Goal: Task Accomplishment & Management: Use online tool/utility

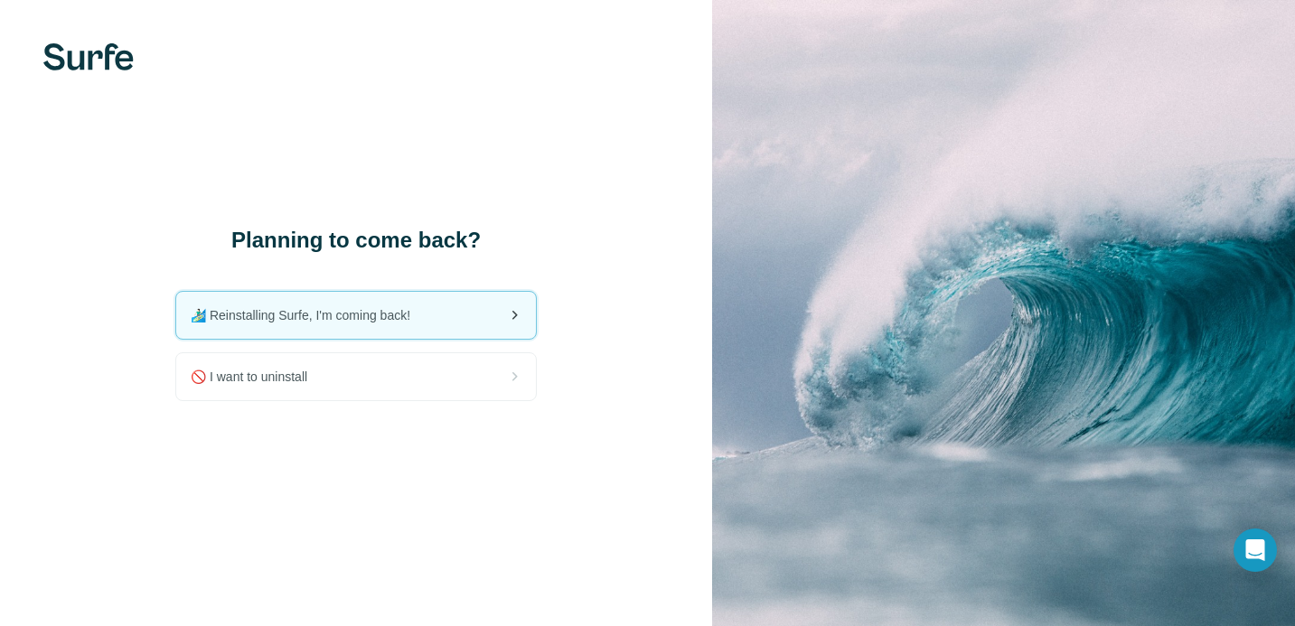
click at [241, 329] on div "🏄🏻‍♂️ Reinstalling Surfe, I'm coming back!" at bounding box center [356, 315] width 360 height 47
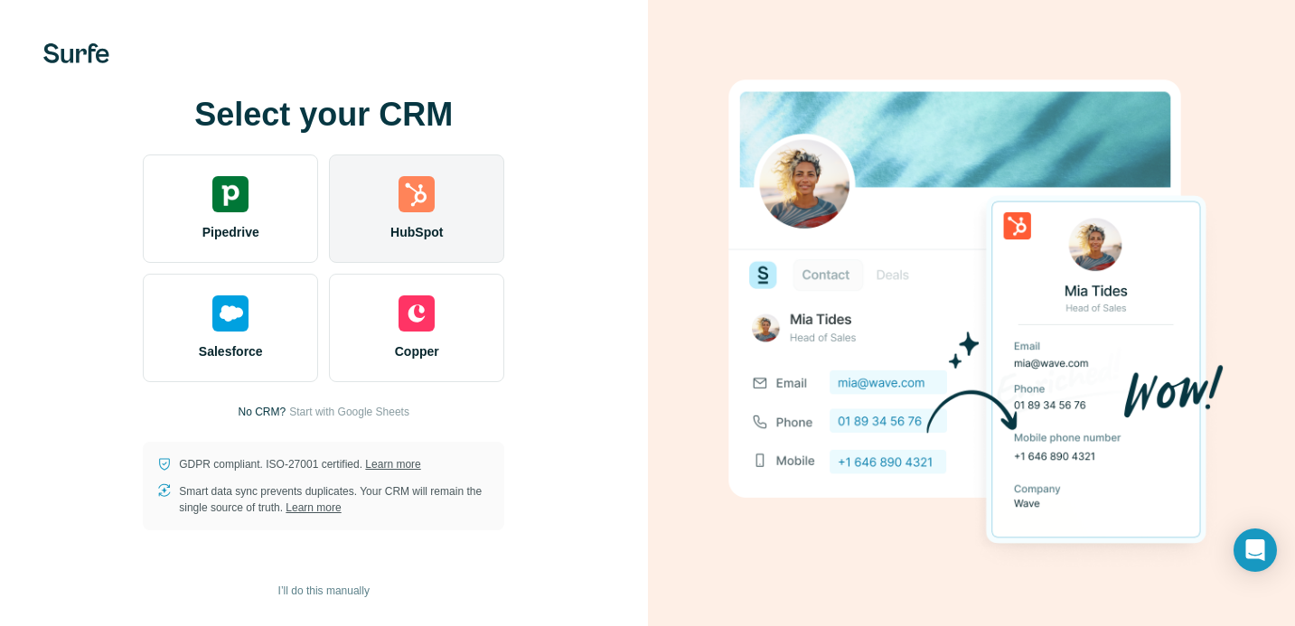
click at [417, 201] on img at bounding box center [417, 194] width 36 height 36
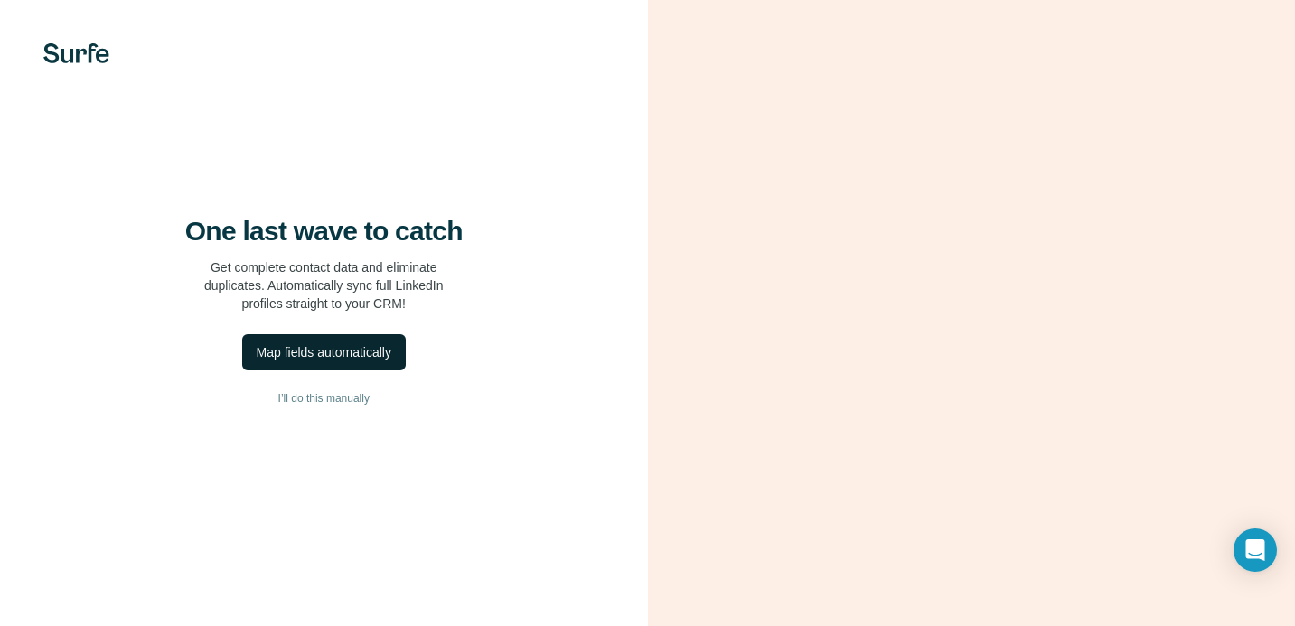
click at [330, 362] on div "Map fields automatically" at bounding box center [324, 352] width 135 height 18
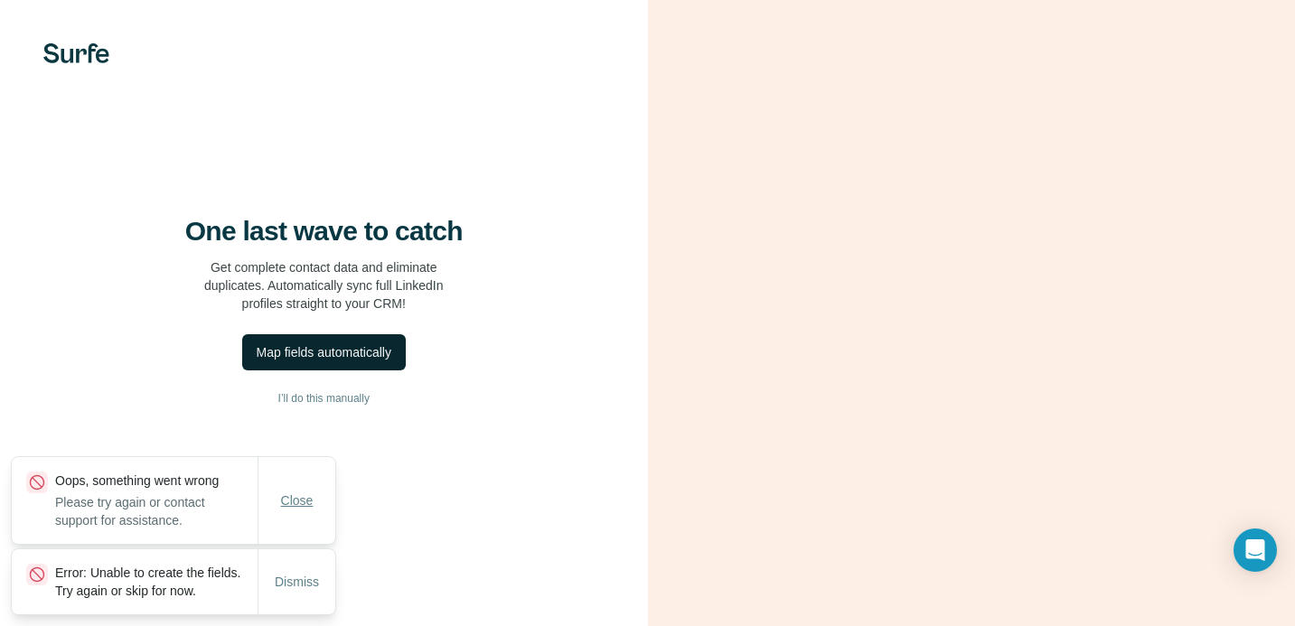
click at [315, 493] on button "Close" at bounding box center [297, 500] width 58 height 33
click at [290, 573] on span "Dismiss" at bounding box center [297, 582] width 44 height 18
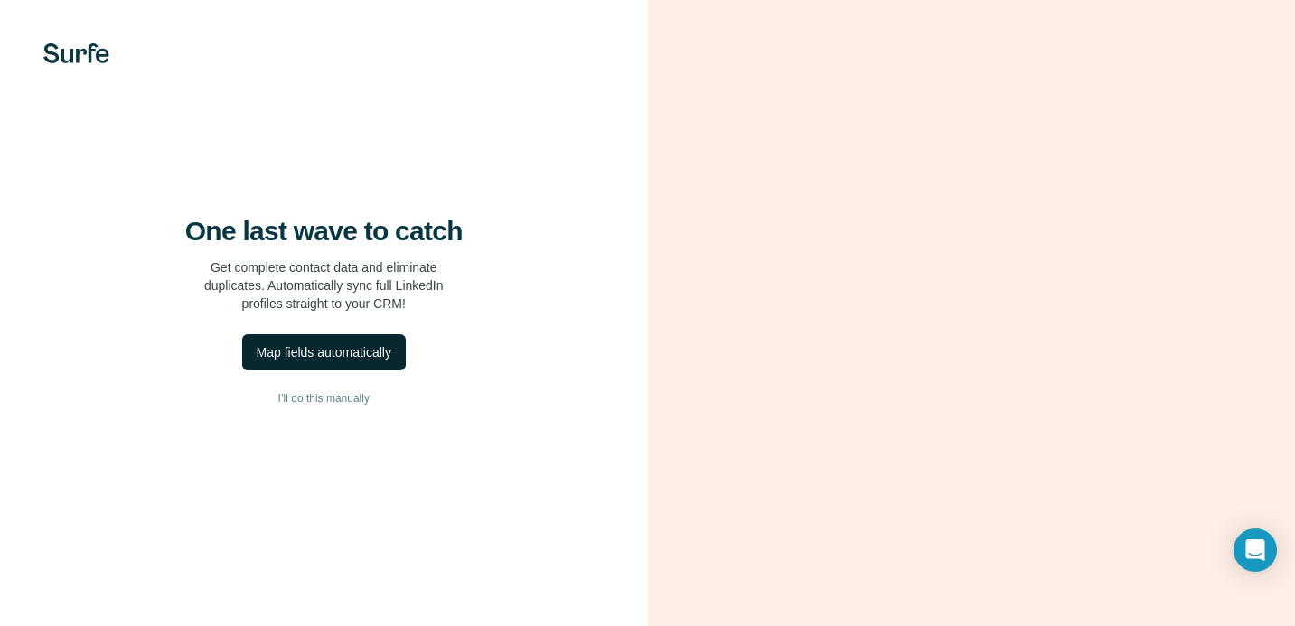
click at [77, 67] on div "One last wave to catch Get complete contact data and eliminate duplicates. Auto…" at bounding box center [324, 313] width 648 height 626
click at [62, 35] on div "One last wave to catch Get complete contact data and eliminate duplicates. Auto…" at bounding box center [324, 313] width 648 height 626
click at [90, 61] on img at bounding box center [76, 53] width 66 height 20
